Goal: Transaction & Acquisition: Subscribe to service/newsletter

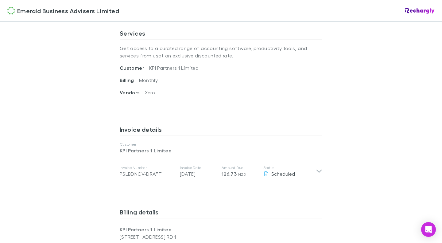
scroll to position [246, 0]
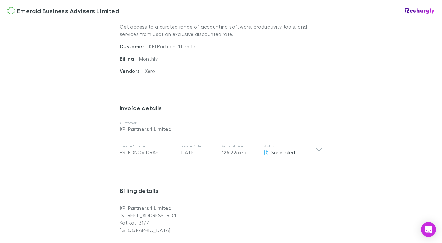
click at [317, 149] on icon at bounding box center [319, 149] width 6 height 7
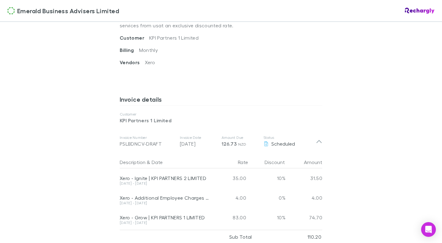
scroll to position [258, 0]
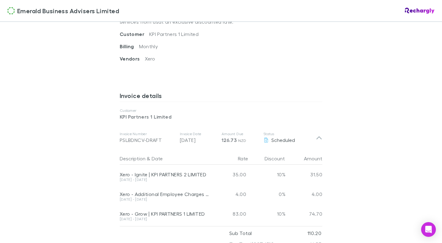
click at [99, 167] on div "Emerald Business Advisers Limited Emerald Business Advisers Limited Software su…" at bounding box center [221, 121] width 442 height 243
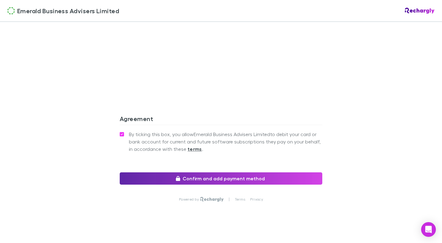
scroll to position [657, 0]
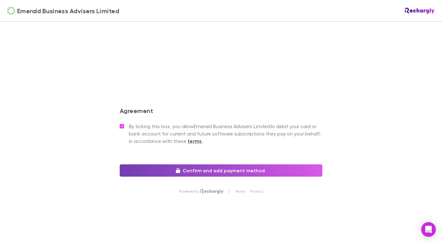
click at [223, 169] on button "Confirm and add payment method" at bounding box center [221, 170] width 203 height 12
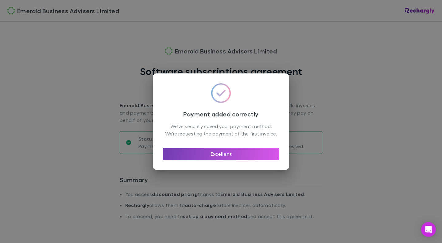
click at [223, 159] on button "Excellent" at bounding box center [221, 154] width 117 height 12
